Goal: Communication & Community: Ask a question

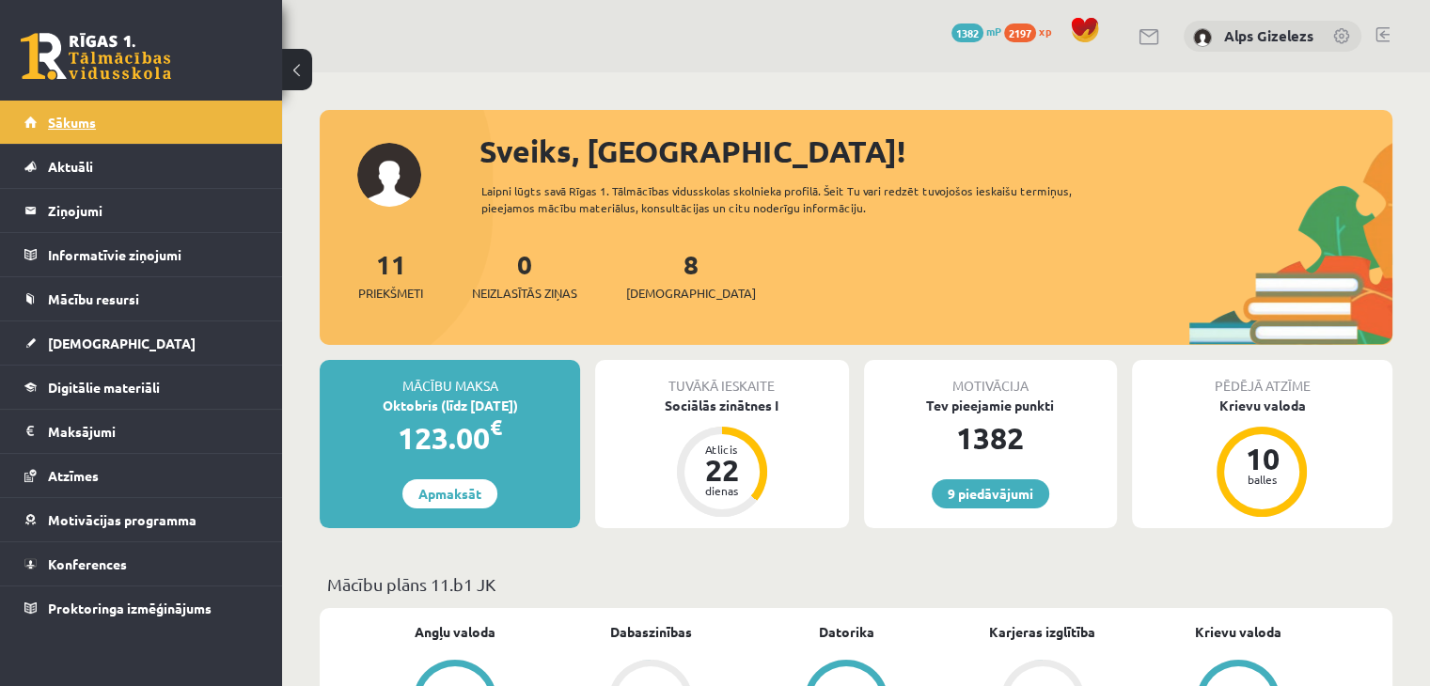
click at [68, 113] on link "Sākums" at bounding box center [141, 122] width 234 height 43
click at [87, 215] on legend "Ziņojumi 0" at bounding box center [153, 210] width 211 height 43
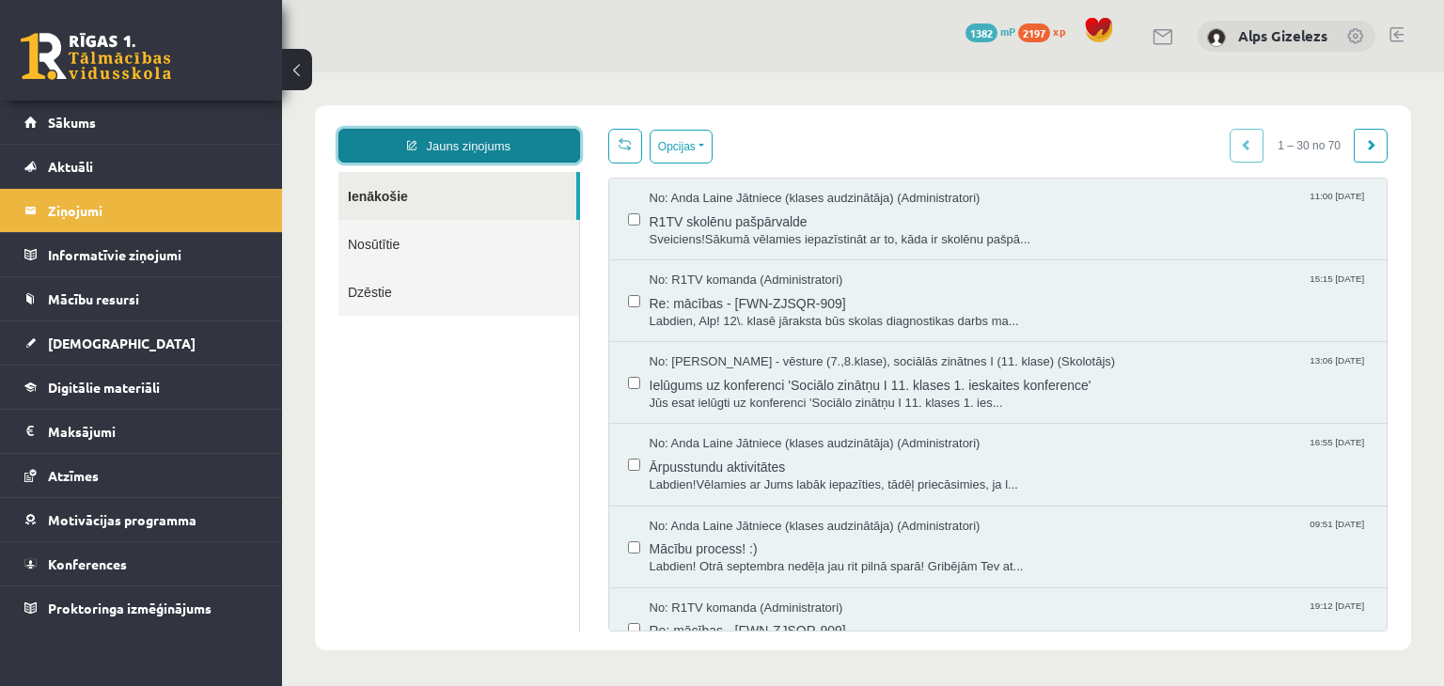
click at [452, 162] on link "Jauns ziņojums" at bounding box center [460, 146] width 242 height 34
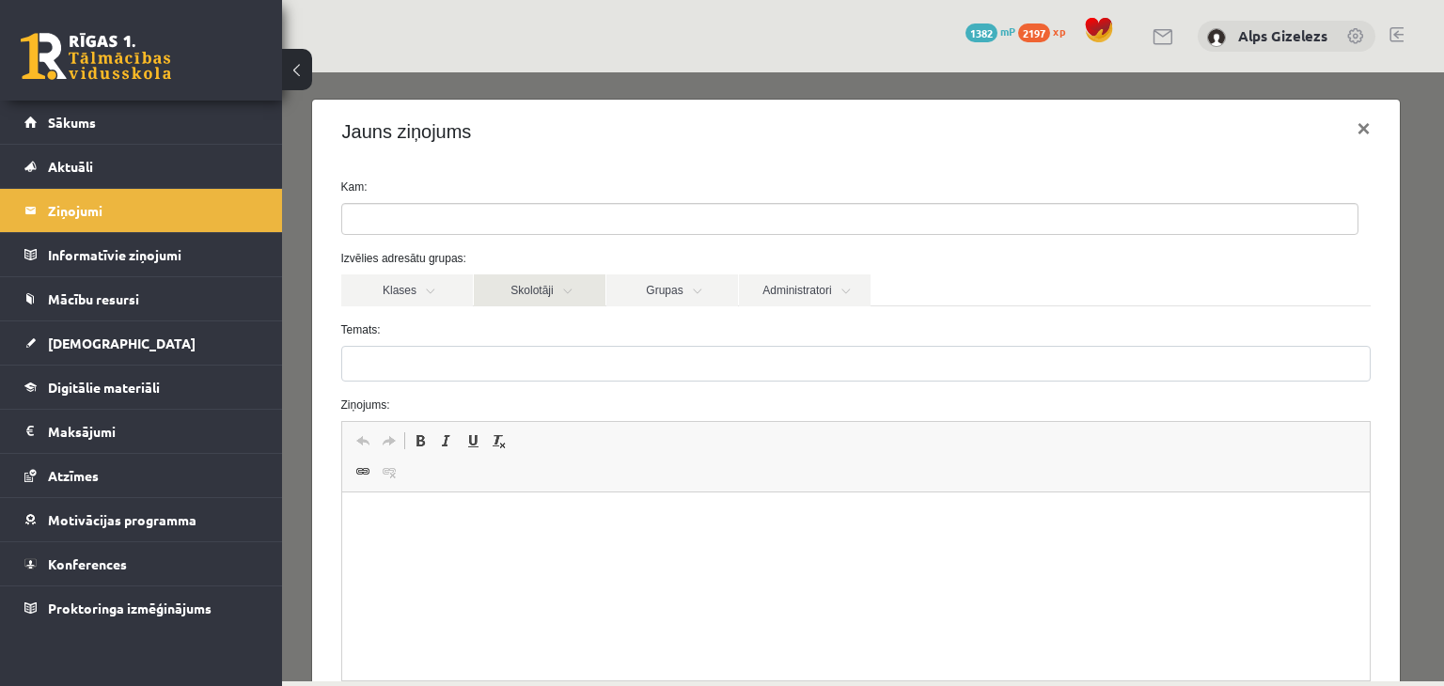
click at [534, 292] on link "Skolotāji" at bounding box center [540, 291] width 132 height 32
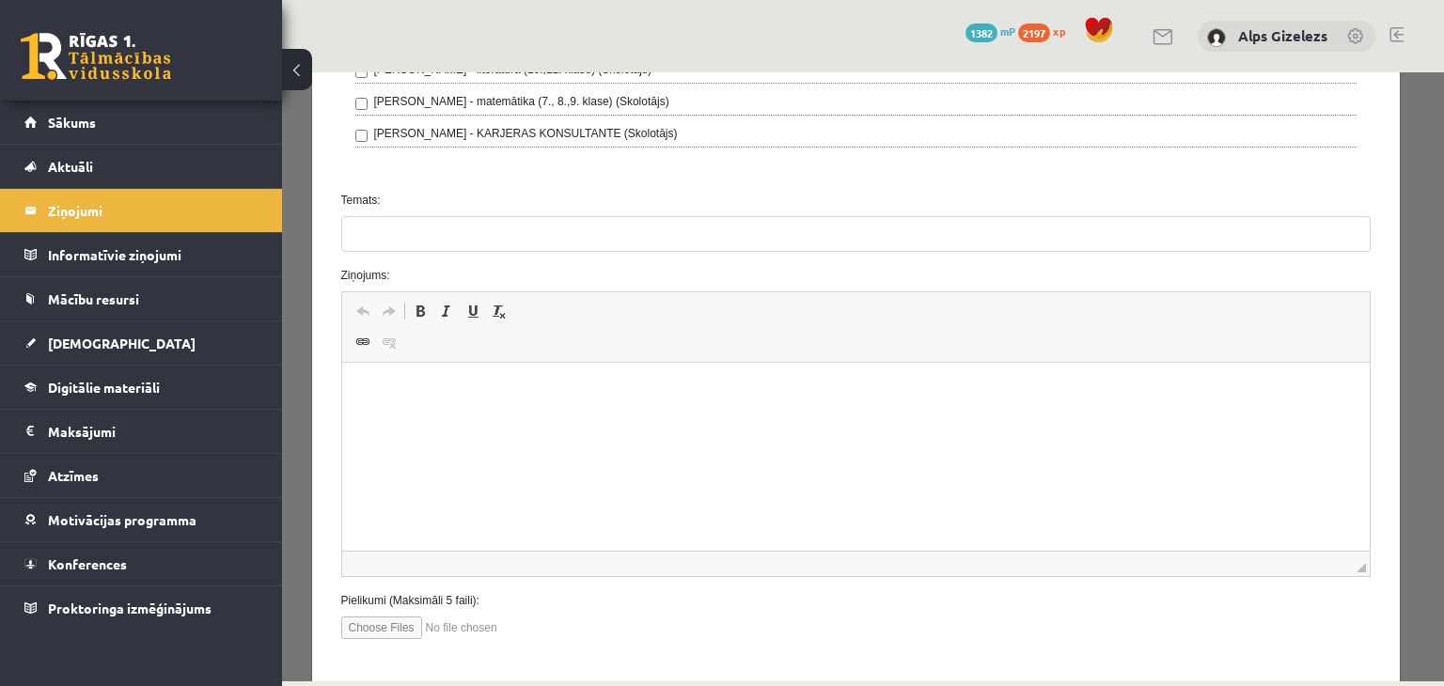
scroll to position [701, 0]
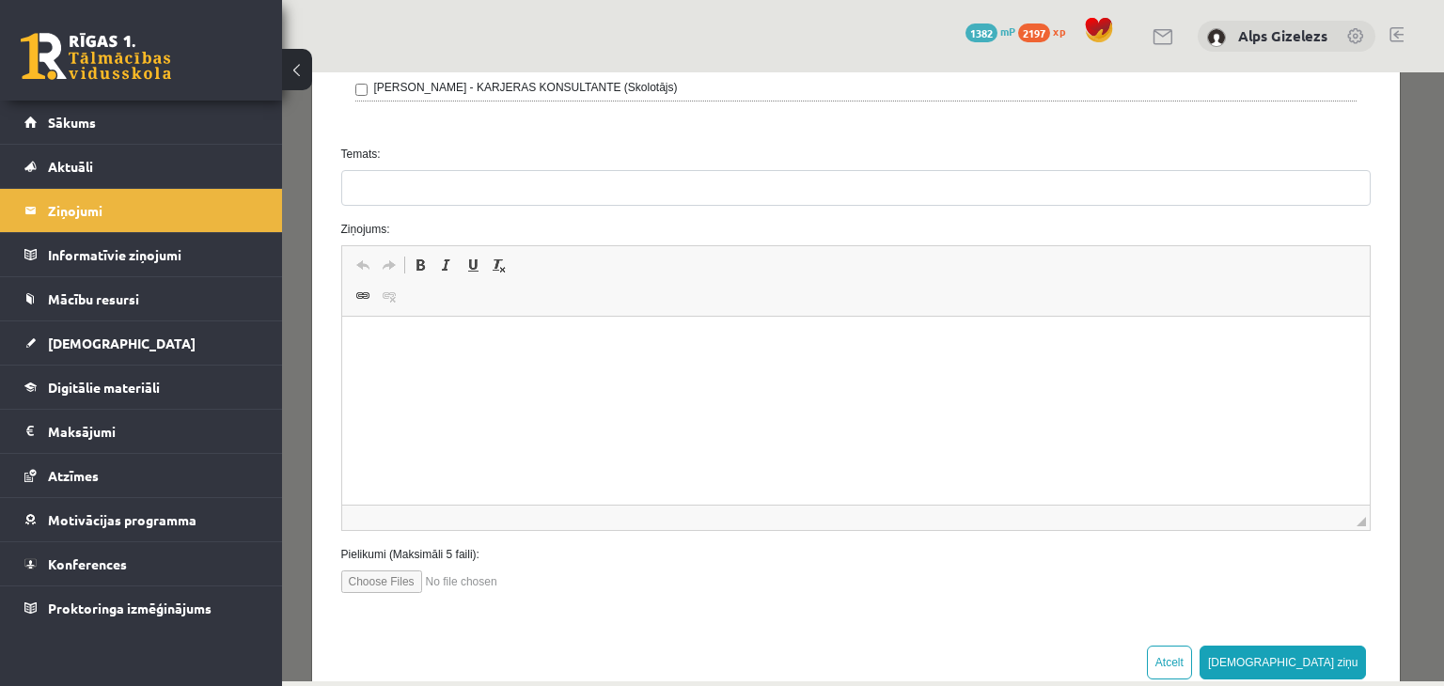
click at [471, 370] on html at bounding box center [855, 345] width 1029 height 57
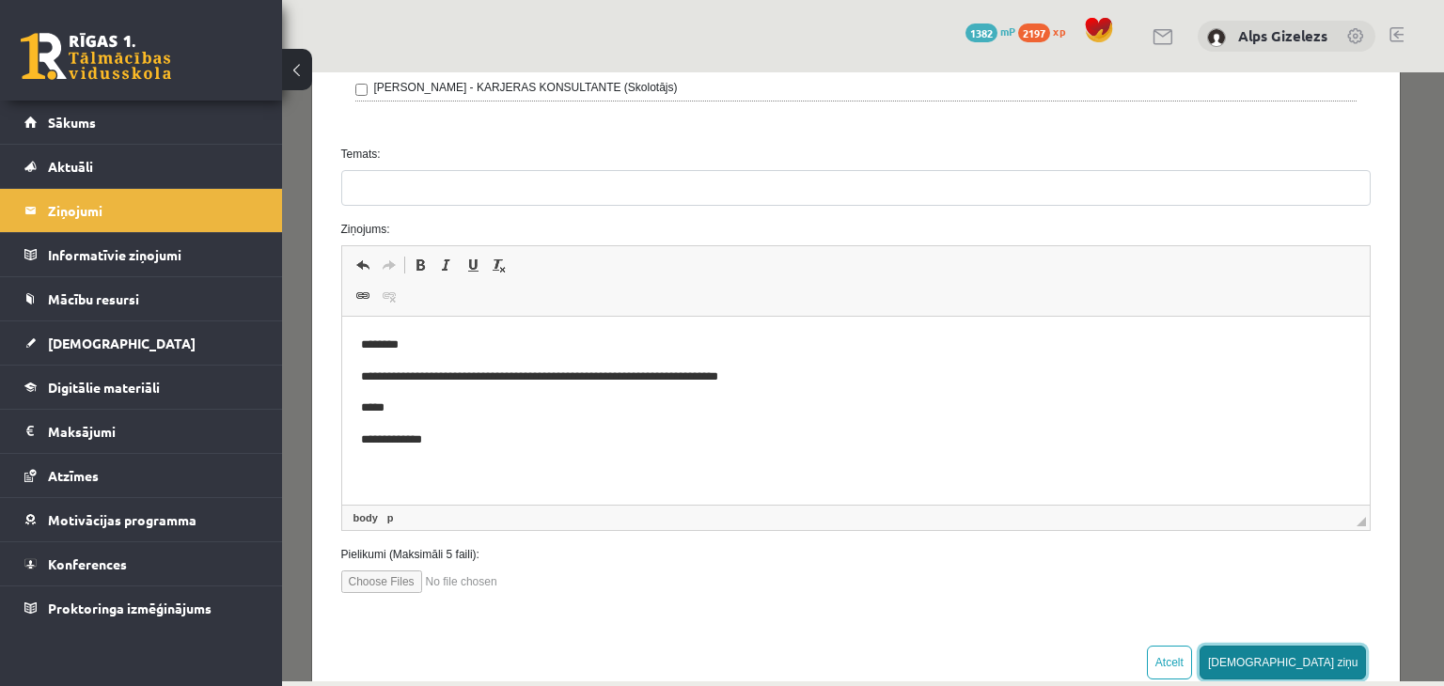
click at [1348, 660] on button "Sūtīt ziņu" at bounding box center [1283, 663] width 167 height 34
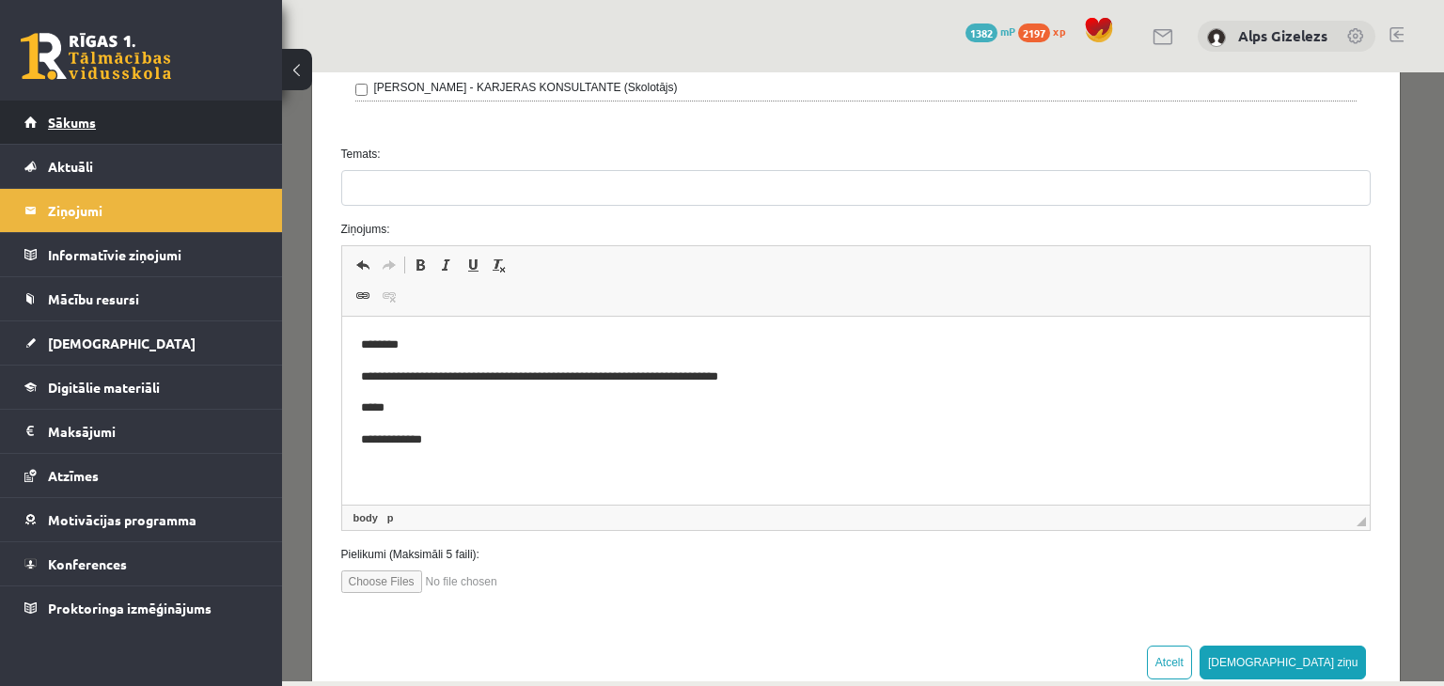
click at [56, 107] on link "Sākums" at bounding box center [141, 122] width 234 height 43
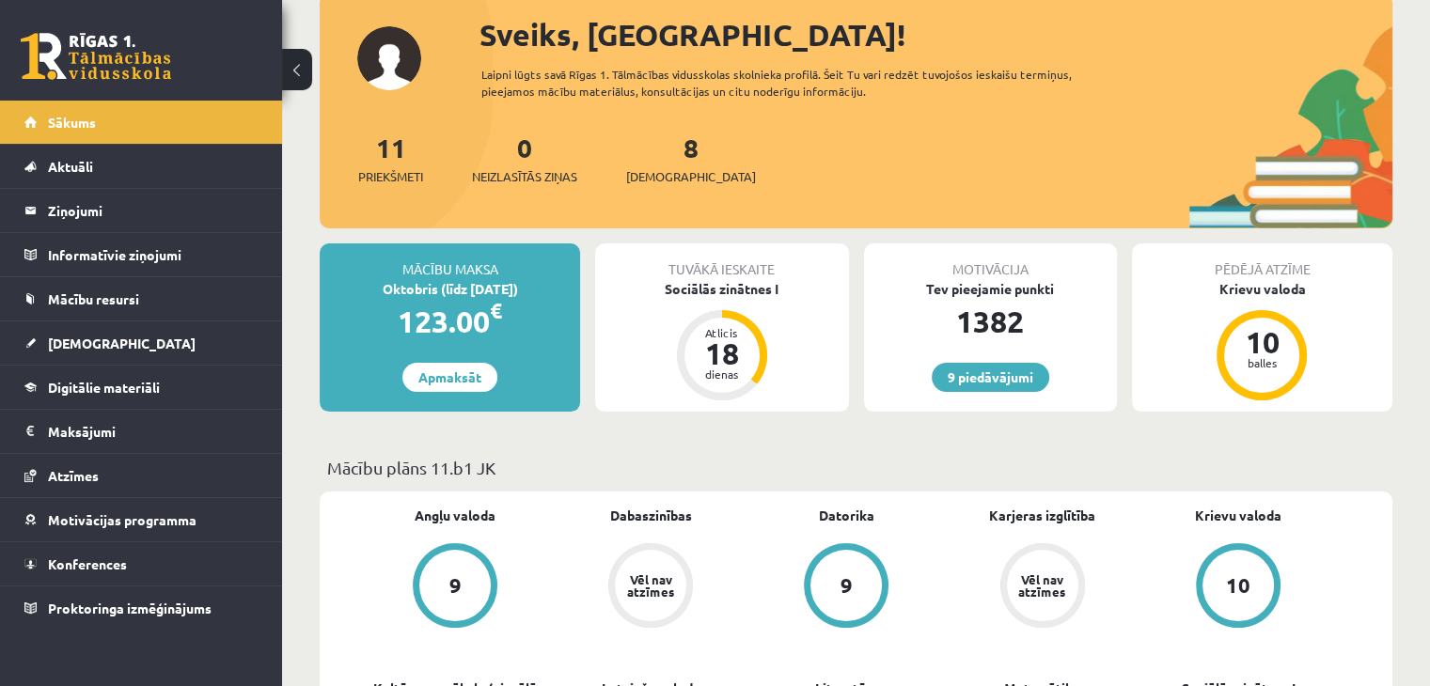
scroll to position [75, 0]
